Goal: Transaction & Acquisition: Purchase product/service

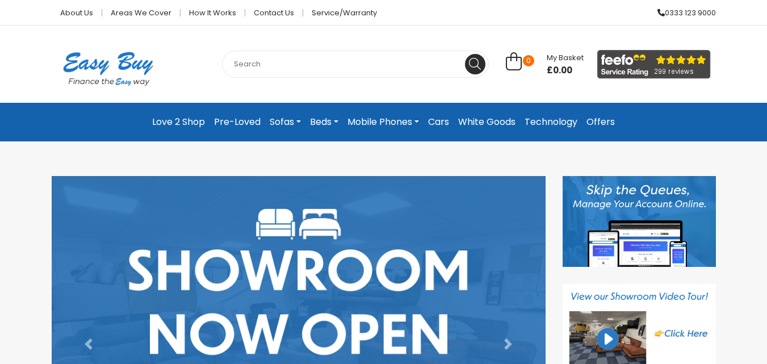
click at [167, 120] on link "Love 2 Shop" at bounding box center [179, 122] width 62 height 20
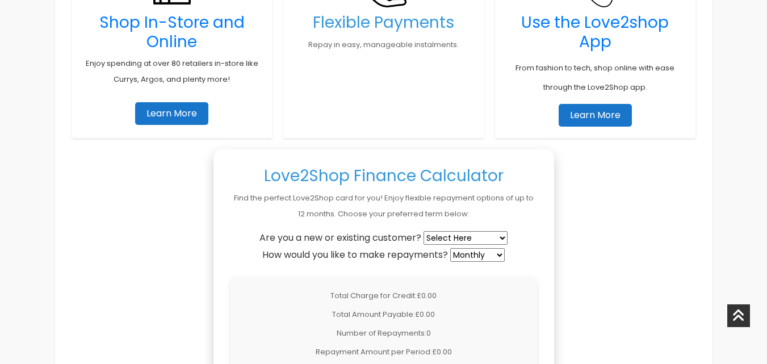
scroll to position [908, 0]
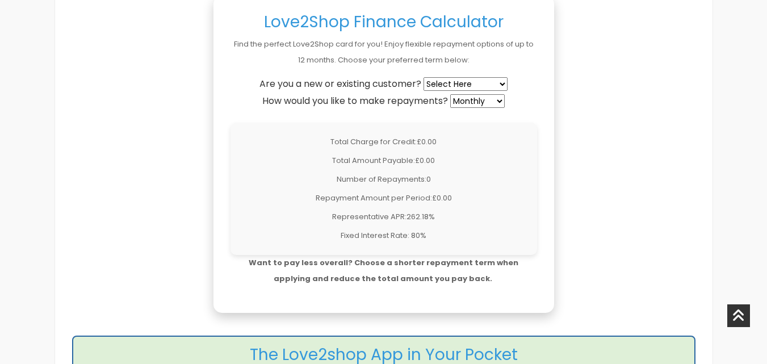
click at [468, 81] on select "Select Here New Customer Existing Customer" at bounding box center [465, 84] width 84 height 14
select select "existing"
click at [424, 77] on select "Select Here New Customer Existing Customer" at bounding box center [465, 84] width 84 height 14
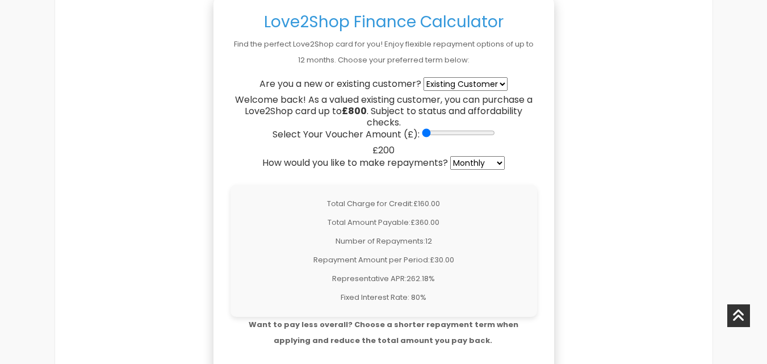
click at [429, 133] on input "Select Your Voucher Amount (£):" at bounding box center [458, 132] width 73 height 9
drag, startPoint x: 429, startPoint y: 133, endPoint x: 451, endPoint y: 136, distance: 22.3
type input "400"
click at [451, 136] on input "Select Your Voucher Amount (£):" at bounding box center [458, 132] width 73 height 9
click at [485, 163] on select "Weekly Fortnightly 4-Weekly Monthly" at bounding box center [477, 163] width 54 height 14
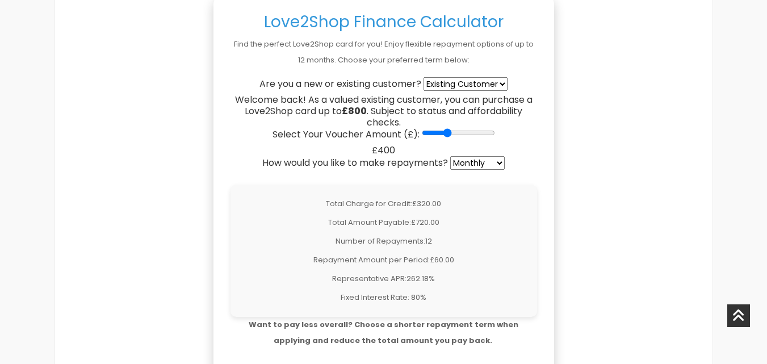
select select "fortnightly"
click at [451, 156] on select "Weekly Fortnightly 4-Weekly Monthly" at bounding box center [477, 163] width 54 height 14
drag, startPoint x: 448, startPoint y: 132, endPoint x: 442, endPoint y: 136, distance: 6.6
click at [442, 136] on input "Select Your Voucher Amount (£):" at bounding box center [458, 132] width 73 height 9
drag, startPoint x: 439, startPoint y: 132, endPoint x: 462, endPoint y: 134, distance: 23.4
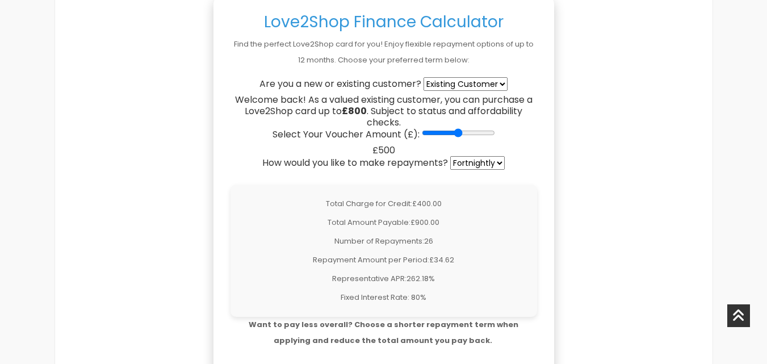
type input "500"
click at [462, 134] on input "Select Your Voucher Amount (£):" at bounding box center [458, 132] width 73 height 9
click at [485, 161] on select "Weekly Fortnightly 4-Weekly Monthly" at bounding box center [477, 163] width 54 height 14
click at [451, 156] on select "Weekly Fortnightly 4-Weekly Monthly" at bounding box center [477, 163] width 54 height 14
click at [491, 165] on select "Weekly Fortnightly 4-Weekly Monthly" at bounding box center [477, 163] width 54 height 14
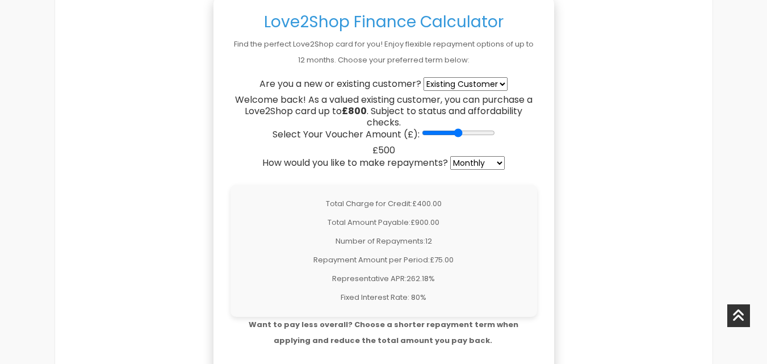
select select "fortnightly"
click at [451, 156] on select "Weekly Fortnightly 4-Weekly Monthly" at bounding box center [477, 163] width 54 height 14
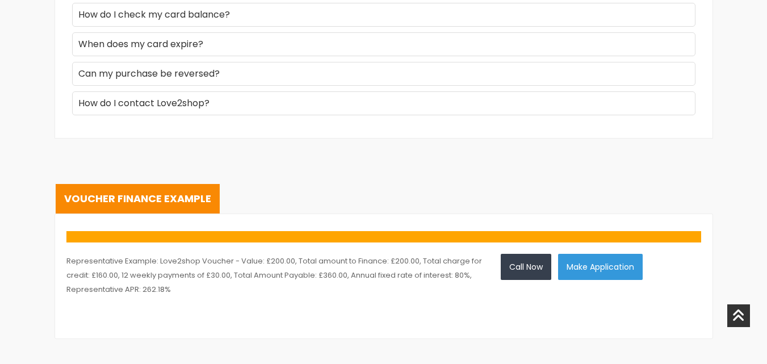
scroll to position [1703, 0]
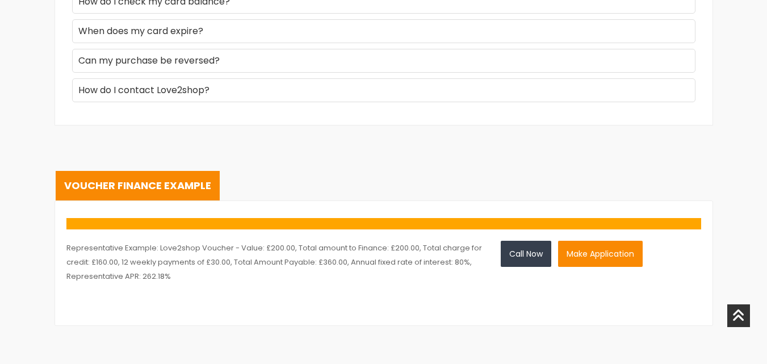
click at [580, 253] on button "Make Application" at bounding box center [600, 254] width 85 height 26
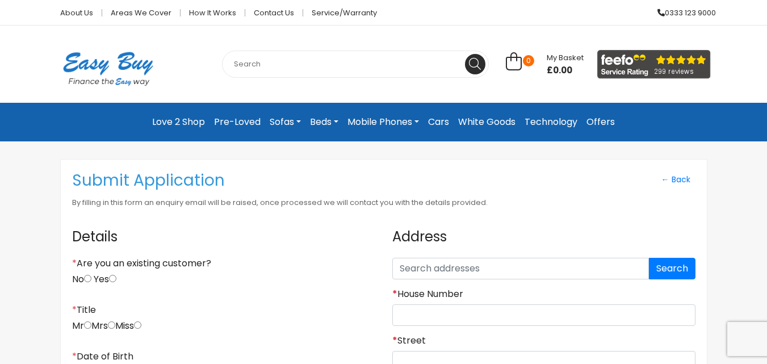
click at [113, 276] on label "Yes" at bounding box center [105, 279] width 23 height 11
click at [113, 276] on input "Yes" at bounding box center [112, 278] width 7 height 7
radio input "true"
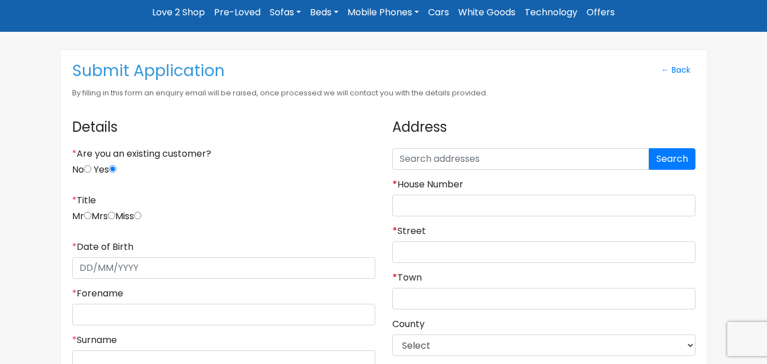
scroll to position [170, 0]
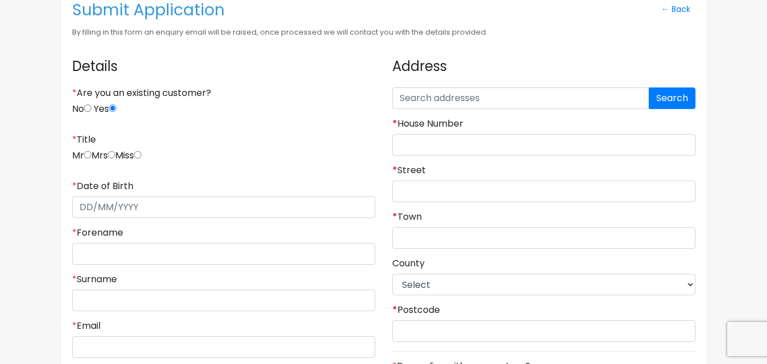
click at [115, 156] on input "radio" at bounding box center [111, 154] width 7 height 7
radio input "true"
click at [90, 211] on input "* Date of Birth" at bounding box center [223, 207] width 303 height 22
type input "27/04/1976"
click at [139, 252] on input "* Forename" at bounding box center [223, 254] width 303 height 22
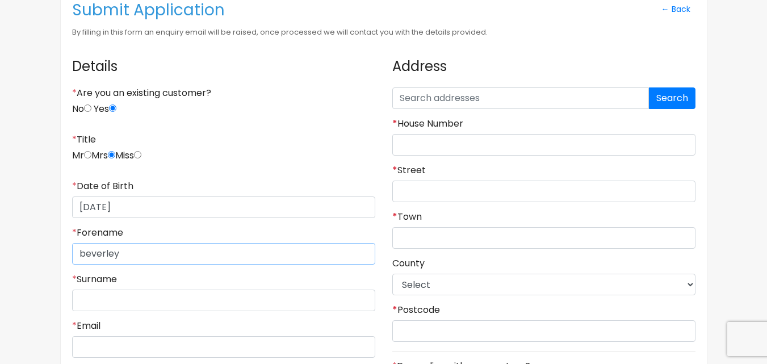
type input "beverley"
click at [132, 302] on input "* Surname" at bounding box center [223, 300] width 303 height 22
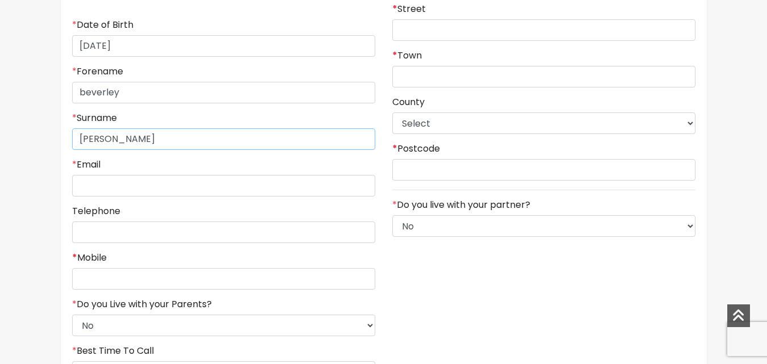
scroll to position [341, 0]
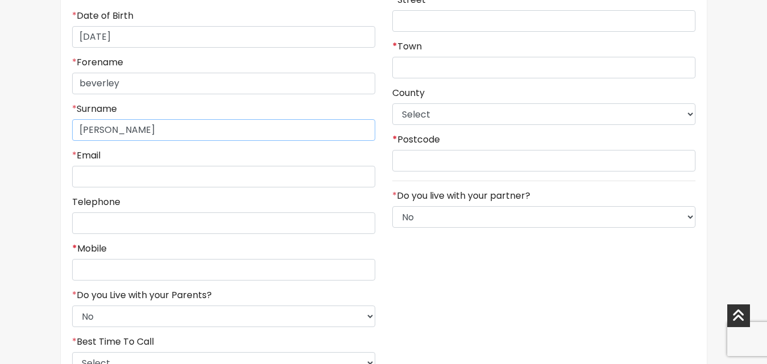
type input "beckett"
click at [145, 180] on input "* Email" at bounding box center [223, 177] width 303 height 22
type input "beckettbj74@gmail.com"
click at [124, 225] on input "Telephone" at bounding box center [223, 223] width 303 height 22
type input "(01754) 764813"
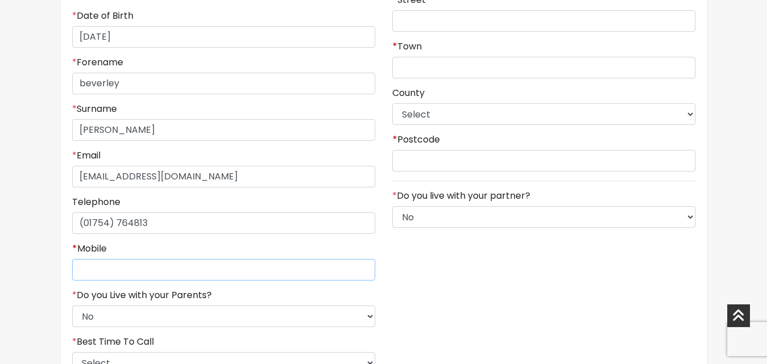
click at [132, 265] on input "* Mobile" at bounding box center [223, 270] width 303 height 22
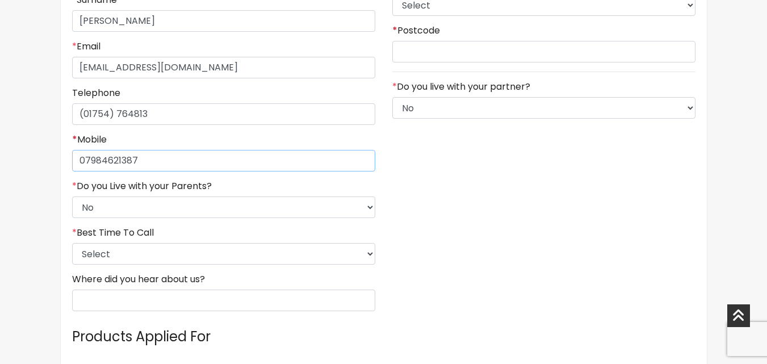
scroll to position [454, 0]
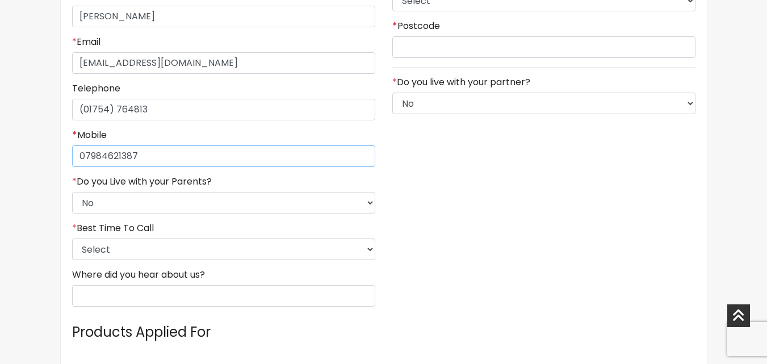
type input "07984621387"
click at [136, 252] on select "Select 9am-12pm 12pm-3pm 3pm-6pm 6pm-8pm Any Time" at bounding box center [223, 249] width 303 height 22
select select "5"
click at [72, 238] on select "Select 9am-12pm 12pm-3pm 3pm-6pm 6pm-8pm Any Time" at bounding box center [223, 249] width 303 height 22
click at [215, 292] on input "Where did you hear about us?" at bounding box center [223, 296] width 303 height 22
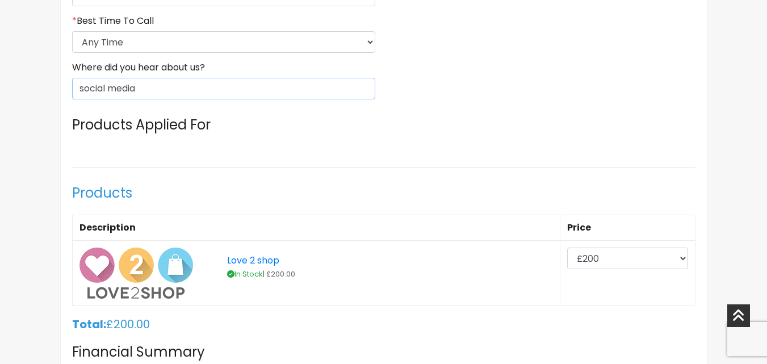
scroll to position [681, 0]
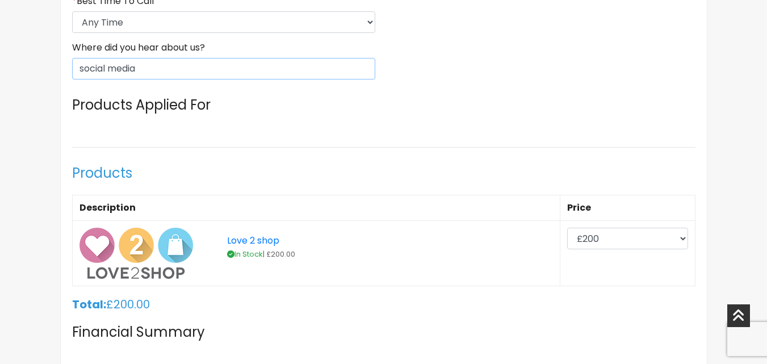
type input "social media"
click at [623, 238] on select "£200 £300 £400 £500 £600 £700 £800" at bounding box center [627, 239] width 121 height 22
select select "400"
click at [567, 228] on select "£200 £300 £400 £500 £600 £700 £800" at bounding box center [627, 239] width 121 height 22
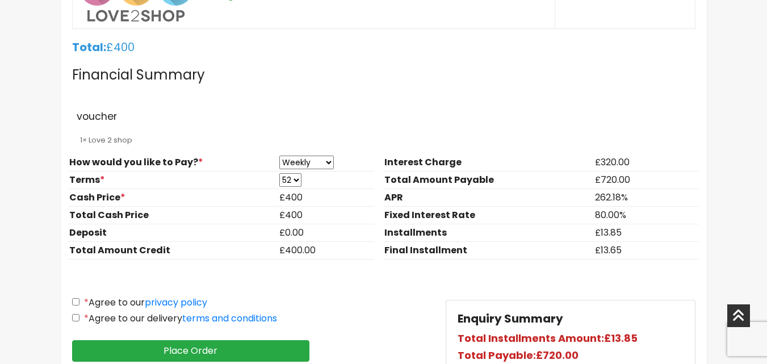
scroll to position [965, 0]
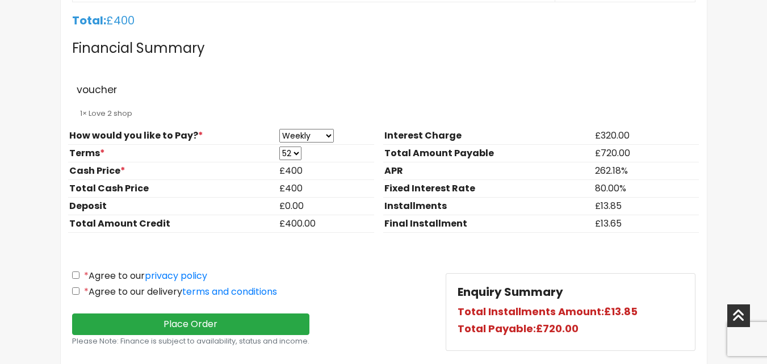
click at [74, 274] on input "* Agree to our privacy policy" at bounding box center [75, 274] width 7 height 7
checkbox input "true"
click at [74, 291] on input "* Agree to our delivery terms and conditions" at bounding box center [75, 290] width 7 height 7
checkbox input "true"
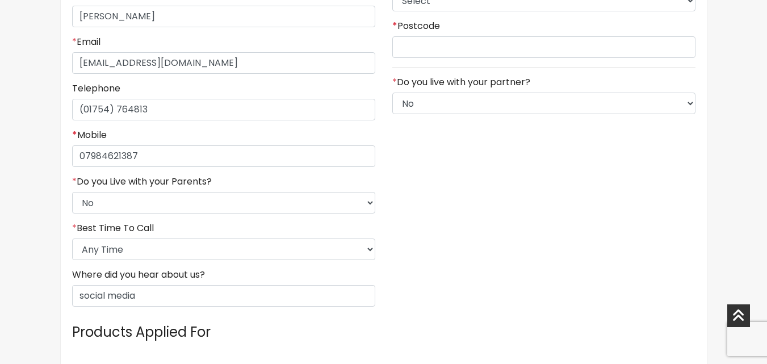
scroll to position [170, 0]
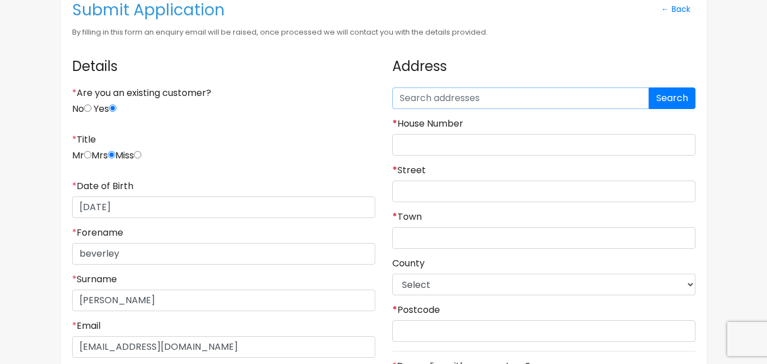
click at [412, 102] on input "text" at bounding box center [520, 98] width 257 height 22
click at [680, 107] on button "Search" at bounding box center [672, 98] width 47 height 22
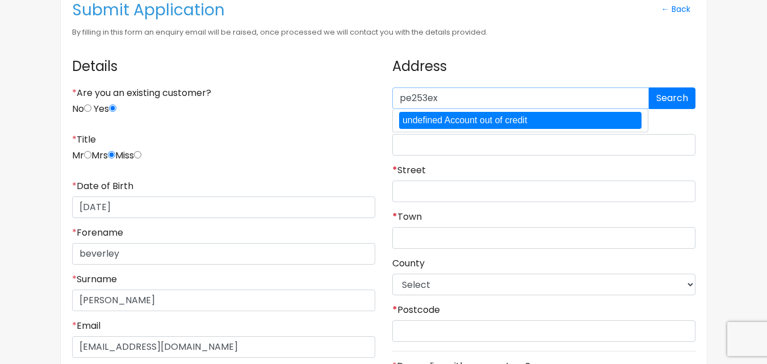
click at [473, 96] on input "pe253ex" at bounding box center [520, 98] width 257 height 22
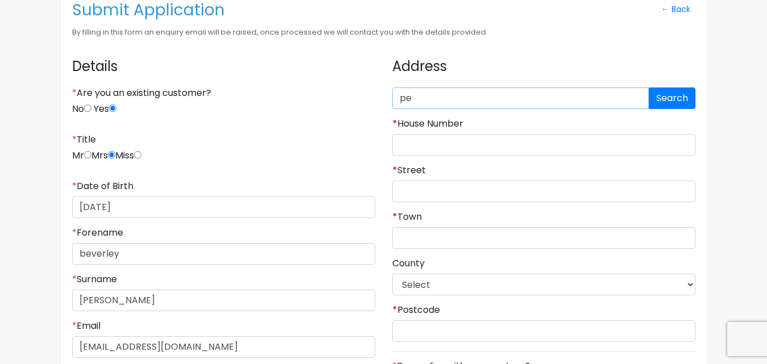
type input "p"
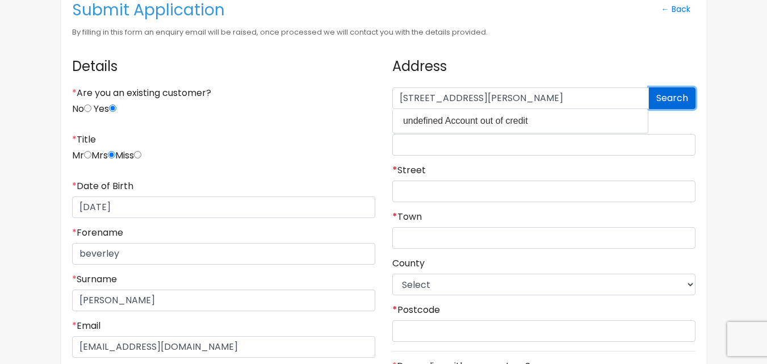
click at [676, 93] on button "Search" at bounding box center [672, 98] width 47 height 22
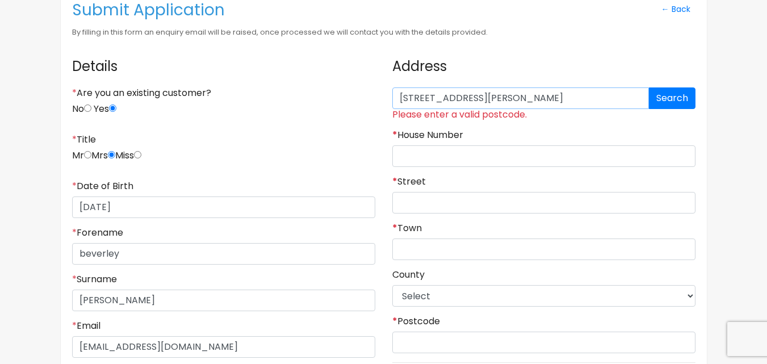
click at [542, 104] on input "127b drummond road" at bounding box center [520, 98] width 257 height 22
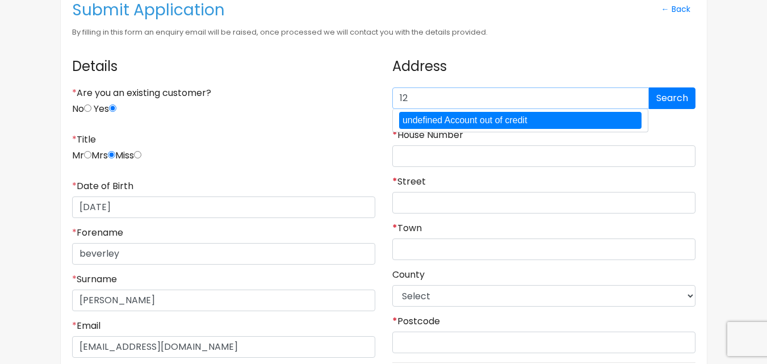
type input "1"
click at [682, 97] on button "Search" at bounding box center [672, 98] width 47 height 22
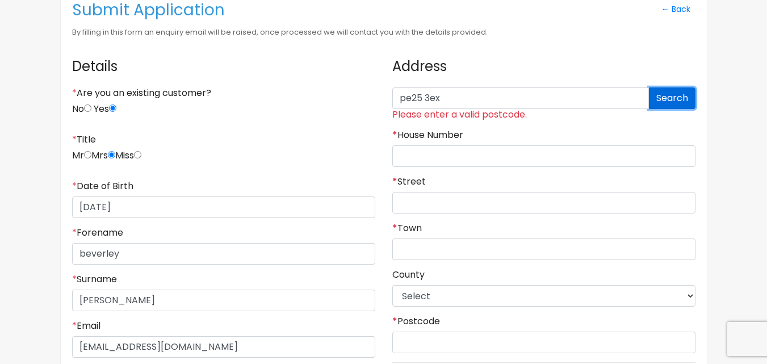
type input "pe253ex"
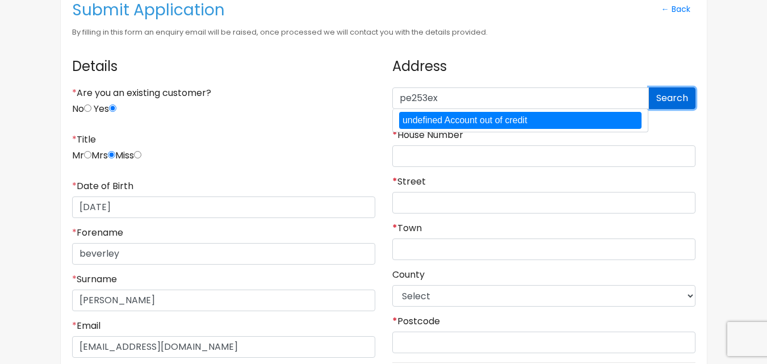
click at [682, 97] on button "Search" at bounding box center [672, 98] width 47 height 22
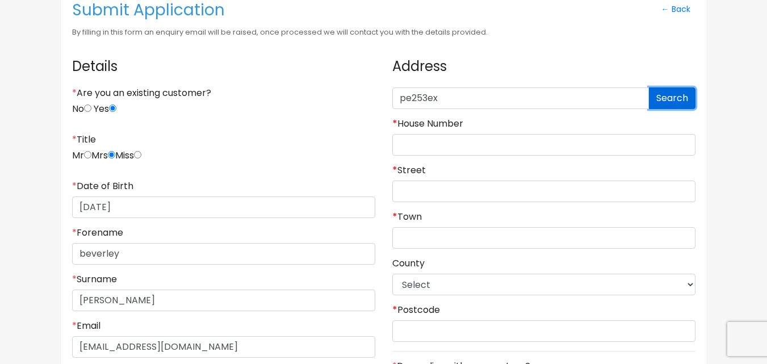
click at [682, 97] on button "Search" at bounding box center [672, 98] width 47 height 22
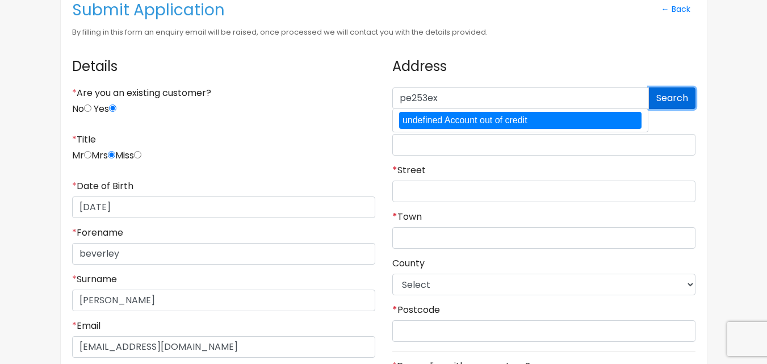
click at [682, 97] on button "Search" at bounding box center [672, 98] width 47 height 22
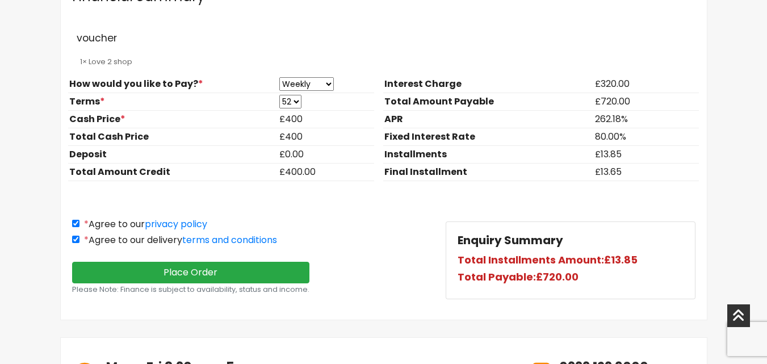
scroll to position [1022, 0]
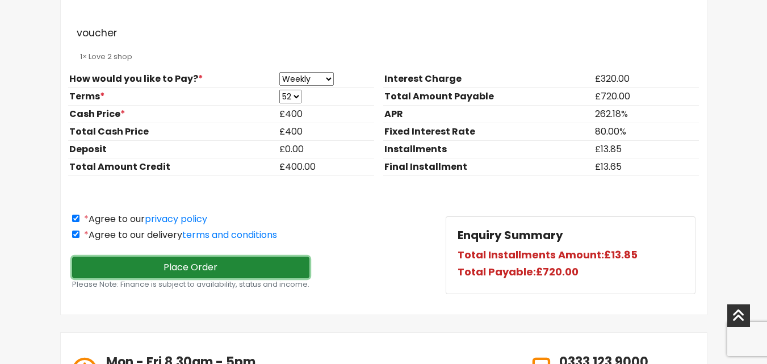
click at [173, 263] on button "Place Order" at bounding box center [191, 268] width 238 height 22
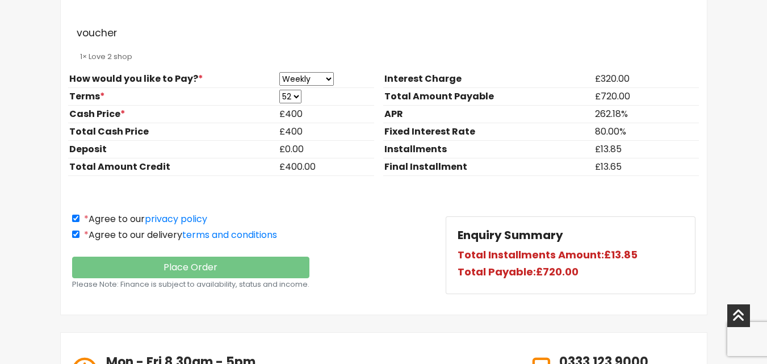
scroll to position [133, 0]
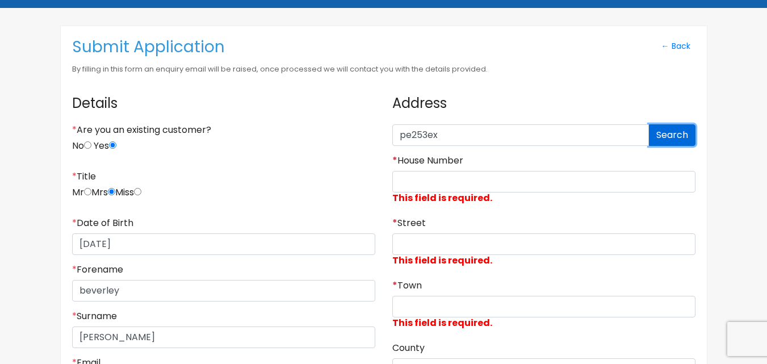
click at [679, 136] on button "Search" at bounding box center [672, 135] width 47 height 22
click at [683, 48] on link "← Back" at bounding box center [675, 46] width 39 height 18
